Goal: Book appointment/travel/reservation

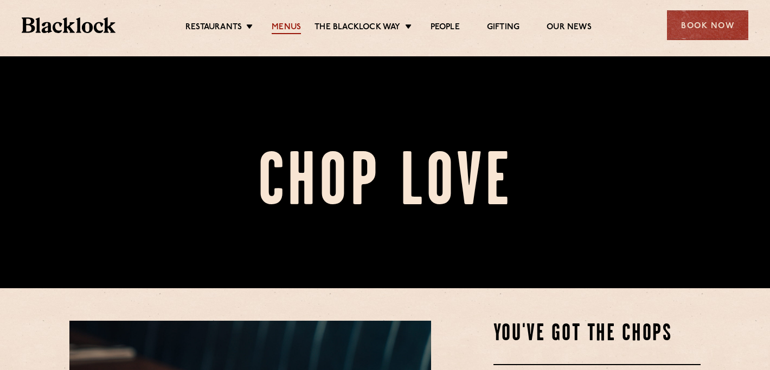
scroll to position [82, 0]
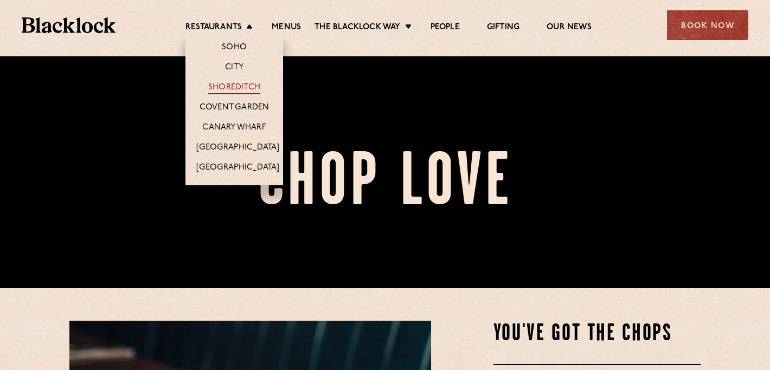
click at [246, 85] on link "Shoreditch" at bounding box center [234, 88] width 52 height 12
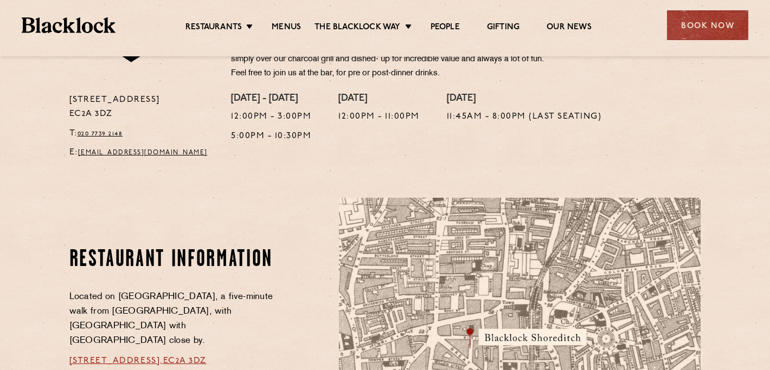
scroll to position [449, 0]
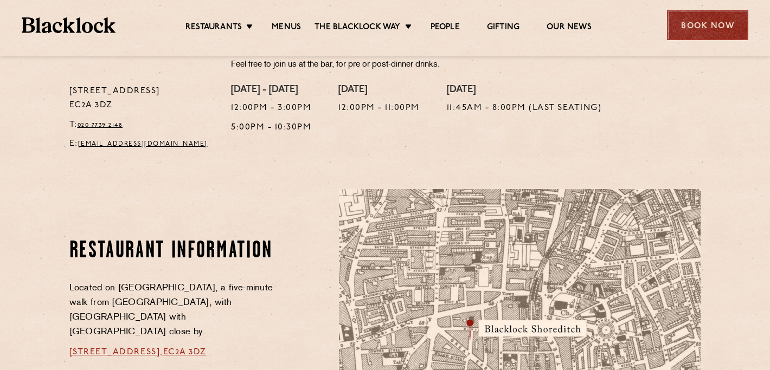
click at [696, 27] on div "Book Now" at bounding box center [707, 25] width 81 height 30
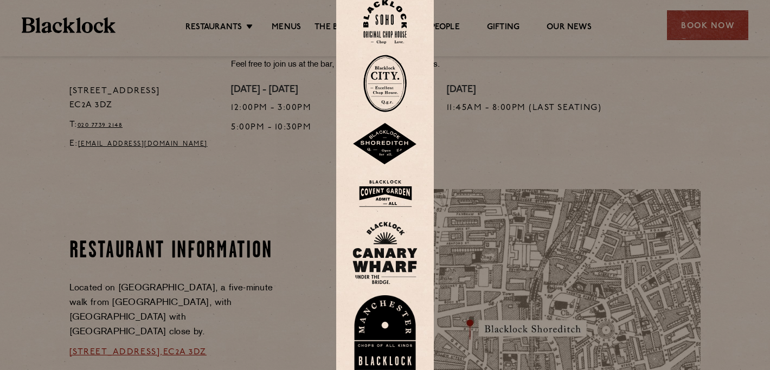
click at [394, 147] on img at bounding box center [384, 144] width 65 height 42
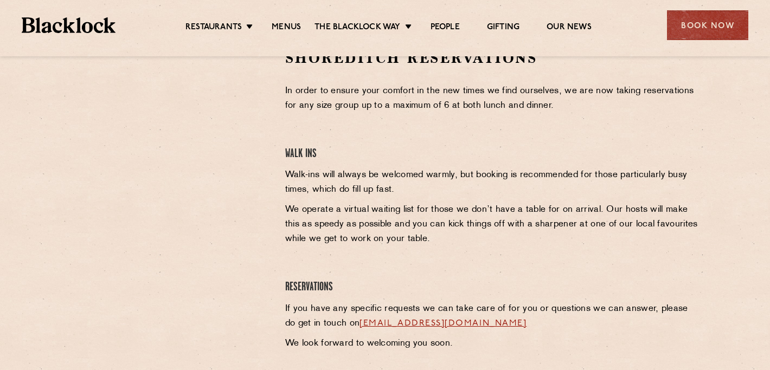
scroll to position [364, 0]
